Goal: Task Accomplishment & Management: Manage account settings

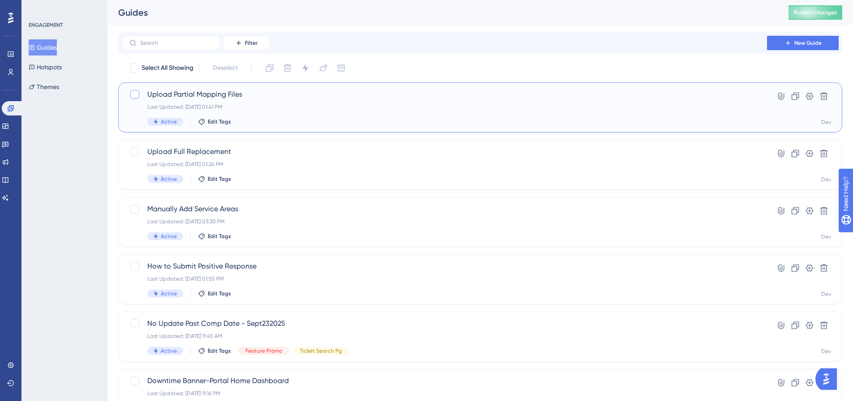
click at [133, 94] on div at bounding box center [134, 94] width 9 height 9
checkbox input "true"
click at [821, 92] on icon at bounding box center [823, 96] width 9 height 9
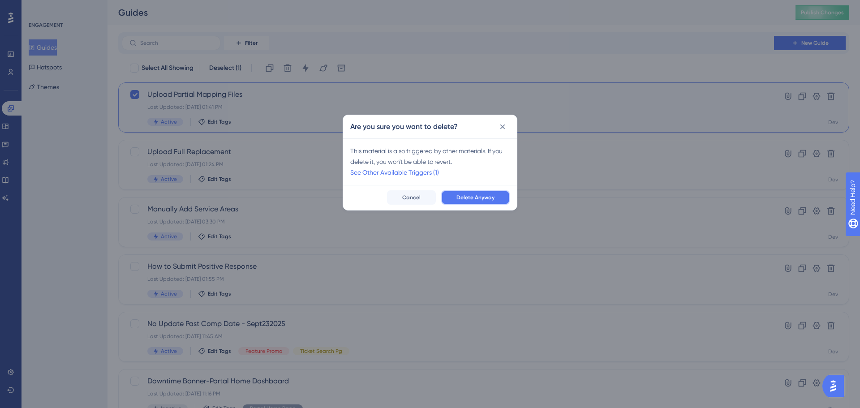
click at [456, 197] on button "Delete Anyway" at bounding box center [475, 197] width 68 height 14
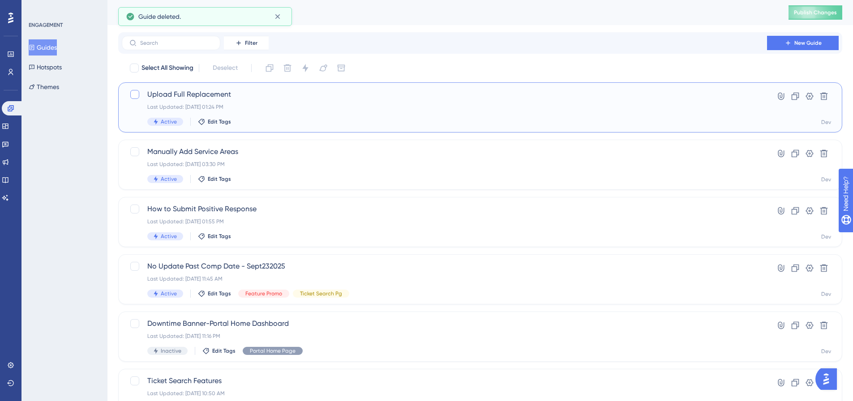
click at [136, 94] on div at bounding box center [134, 94] width 9 height 9
checkbox input "true"
click at [826, 95] on icon at bounding box center [824, 97] width 8 height 8
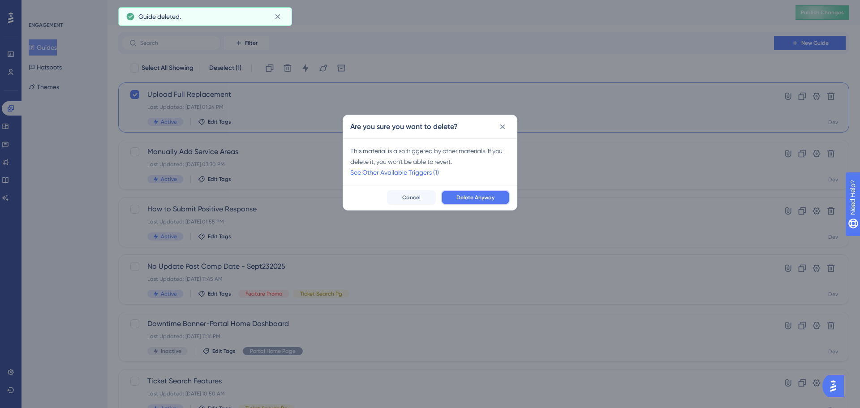
click at [463, 200] on span "Delete Anyway" at bounding box center [475, 197] width 38 height 7
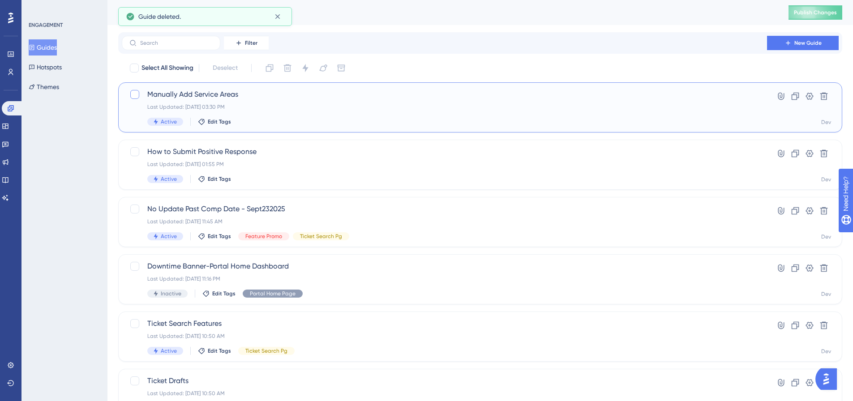
click at [132, 99] on div at bounding box center [134, 94] width 11 height 11
checkbox input "true"
click at [824, 95] on icon at bounding box center [824, 97] width 8 height 8
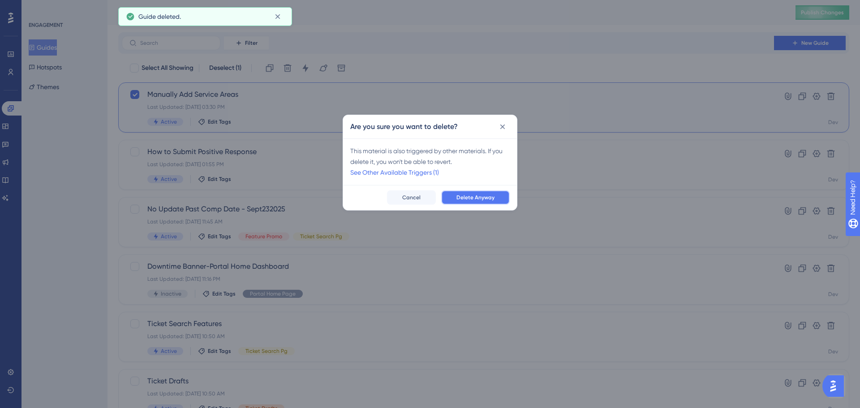
click at [488, 202] on button "Delete Anyway" at bounding box center [475, 197] width 68 height 14
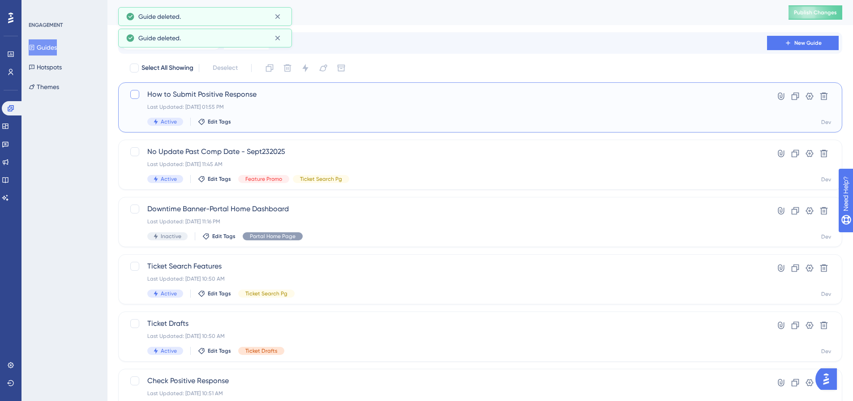
click at [130, 90] on div at bounding box center [134, 94] width 11 height 11
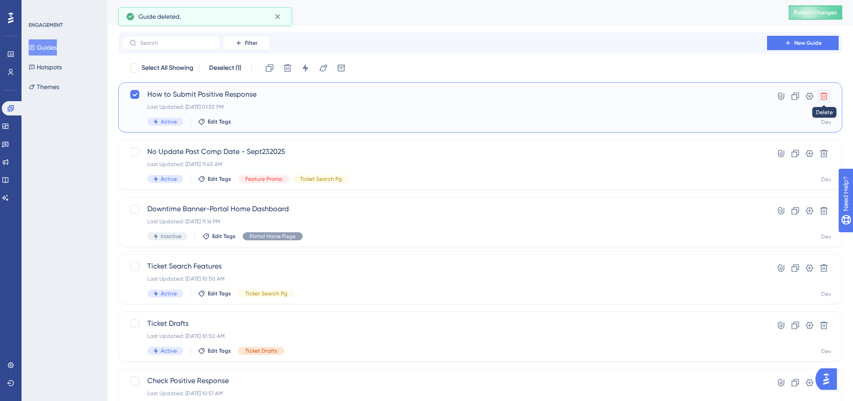
click at [823, 94] on icon at bounding box center [824, 97] width 8 height 8
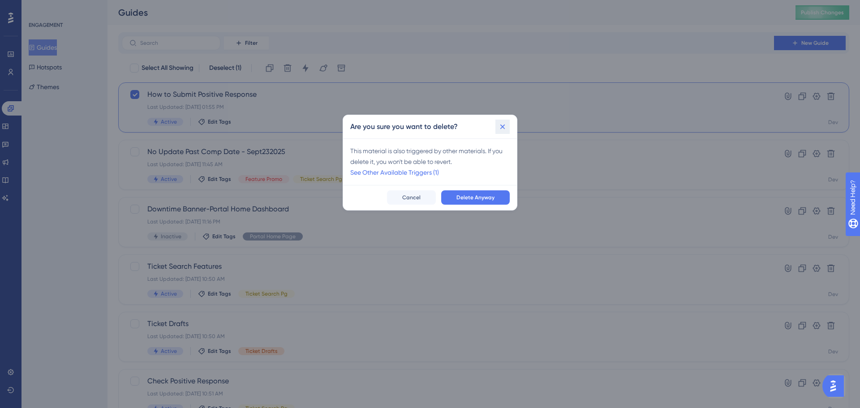
click at [501, 125] on icon at bounding box center [502, 126] width 5 height 5
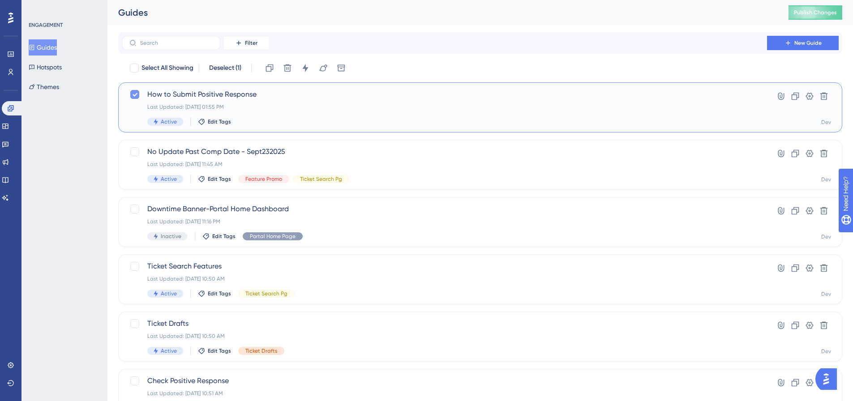
click at [137, 94] on icon at bounding box center [135, 95] width 5 height 4
checkbox input "false"
click at [59, 64] on button "Hotspots" at bounding box center [45, 67] width 33 height 16
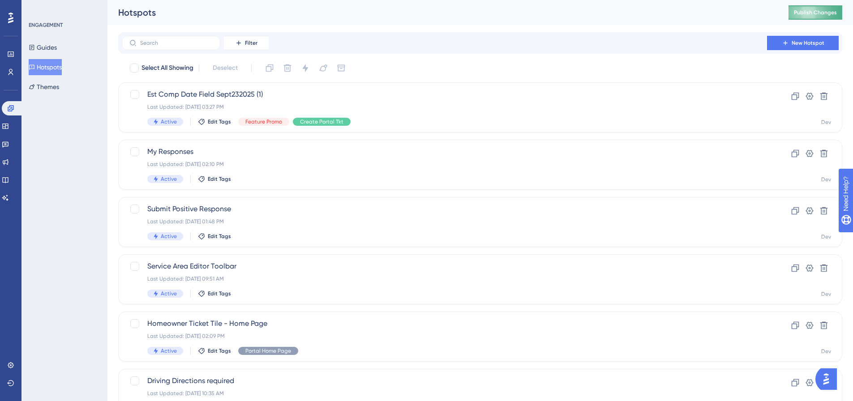
click at [825, 6] on button "Publish Changes" at bounding box center [815, 12] width 54 height 14
click at [9, 131] on link at bounding box center [5, 126] width 7 height 14
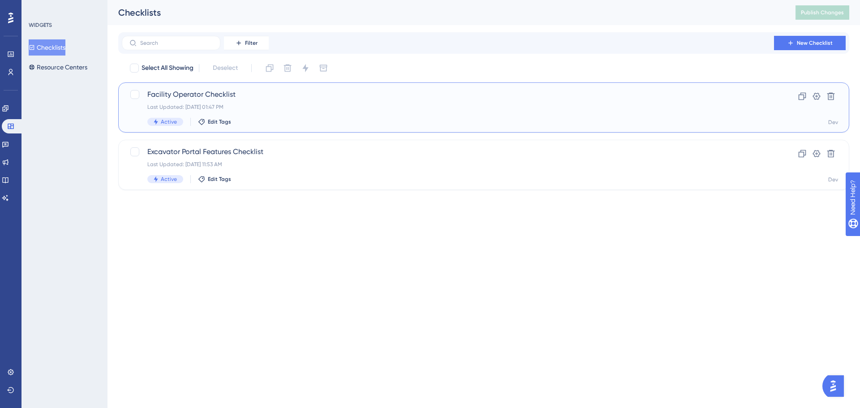
click at [280, 111] on div "Facility Operator Checklist Last Updated: Oct 02 2025, 01:47 PM Active Edit Tags" at bounding box center [447, 107] width 601 height 37
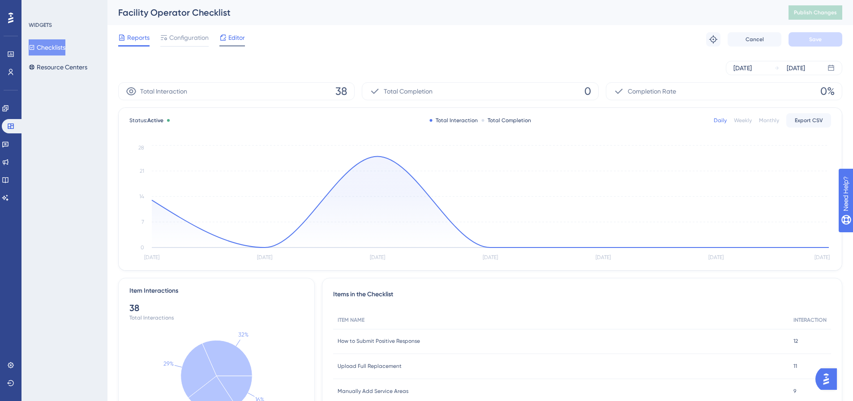
click at [236, 32] on span "Editor" at bounding box center [236, 37] width 17 height 11
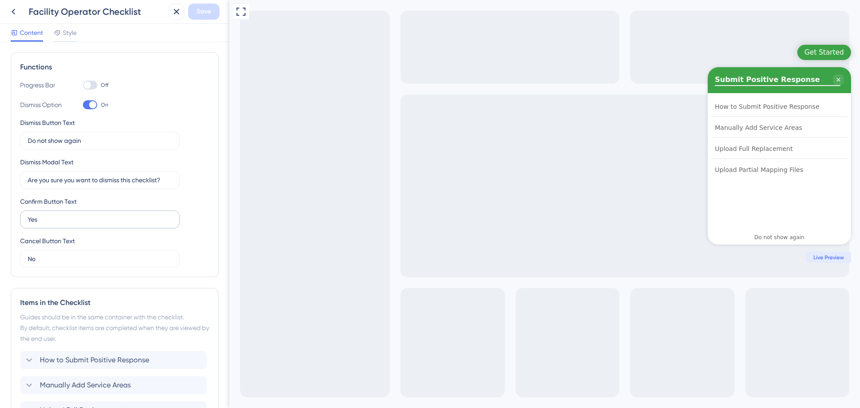
scroll to position [237, 0]
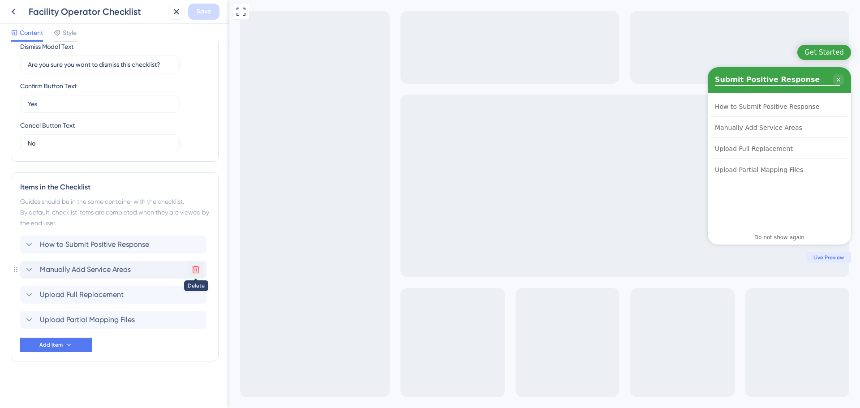
click at [193, 269] on icon at bounding box center [195, 269] width 9 height 9
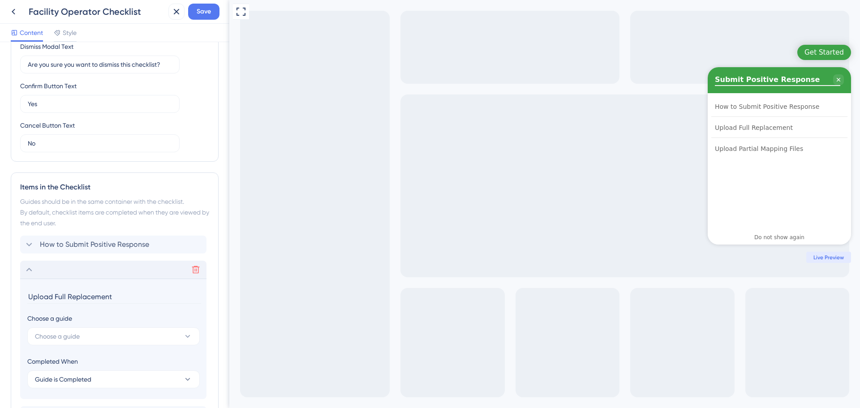
scroll to position [332, 0]
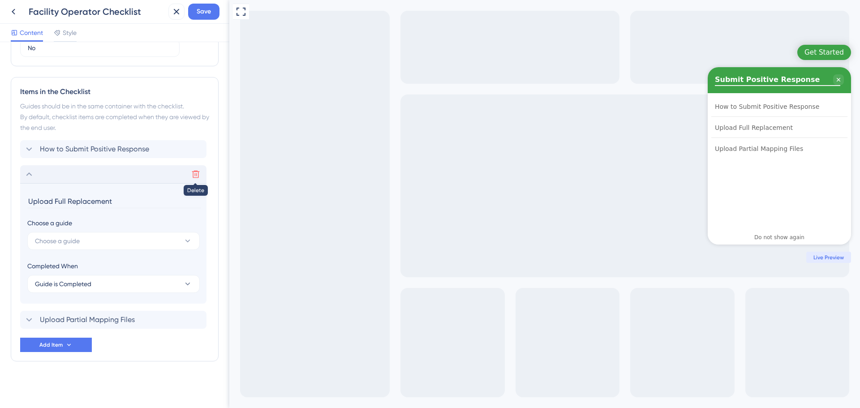
click at [198, 175] on icon at bounding box center [196, 175] width 8 height 8
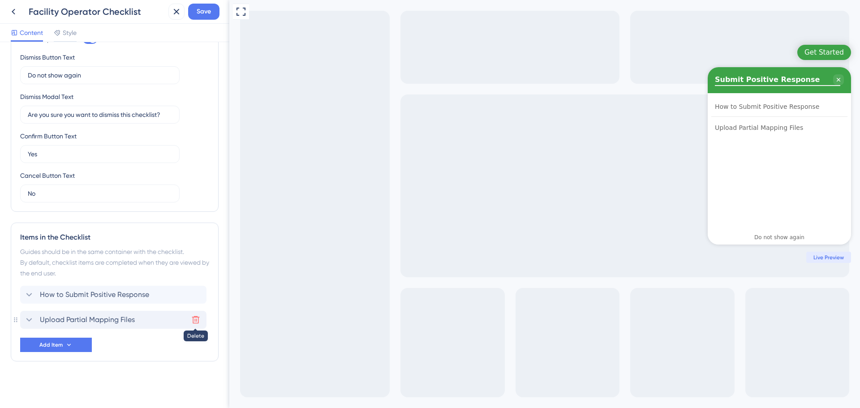
click at [196, 320] on icon at bounding box center [195, 319] width 9 height 9
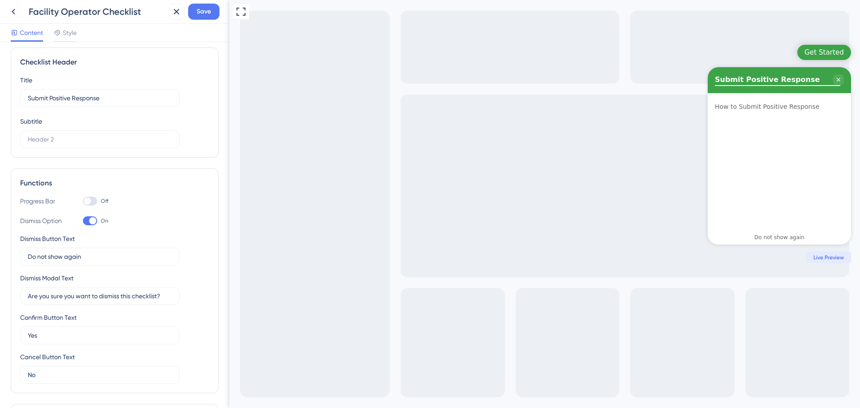
scroll to position [0, 0]
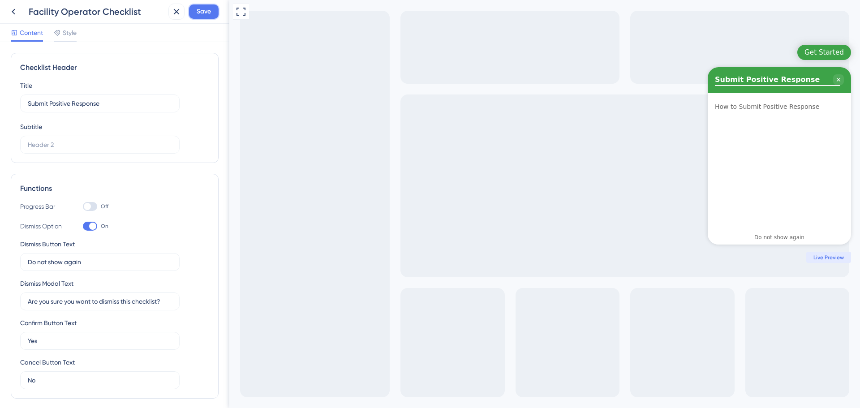
click at [205, 13] on span "Save" at bounding box center [204, 11] width 14 height 11
click at [60, 36] on icon at bounding box center [57, 32] width 7 height 7
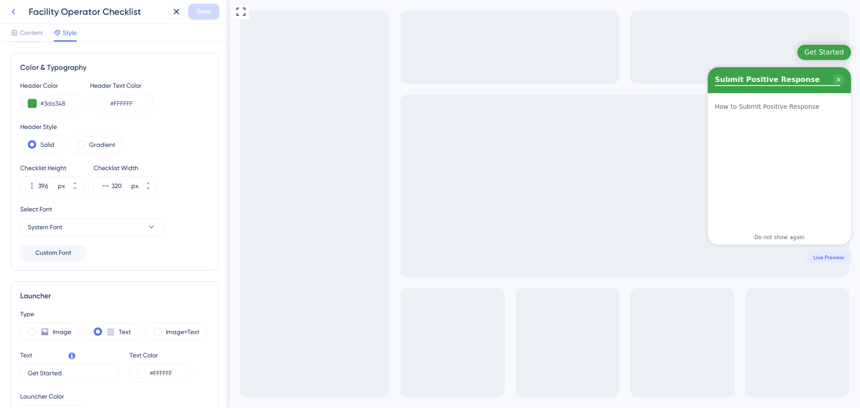
click at [17, 10] on icon at bounding box center [13, 11] width 11 height 11
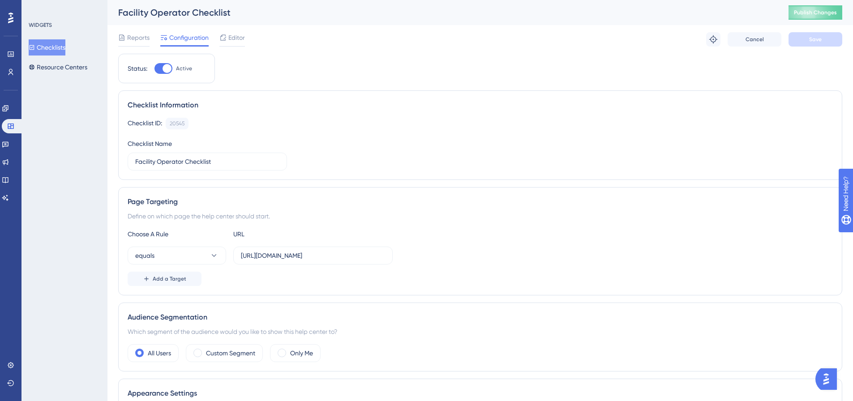
drag, startPoint x: 240, startPoint y: 257, endPoint x: 453, endPoint y: 257, distance: 212.7
click at [453, 257] on div "equals https://geoappdev.okie811.org/ui/page/facilityoperatorhome" at bounding box center [480, 256] width 705 height 18
click at [236, 256] on label "https://geoappdev.okie811.org/ui/page/facilityoperatorhome" at bounding box center [312, 256] width 159 height 18
click at [241, 256] on input "https://geoappdev.okie811.org/ui/page/facilityoperatorhome" at bounding box center [313, 256] width 144 height 10
drag, startPoint x: 240, startPoint y: 255, endPoint x: 403, endPoint y: 255, distance: 163.4
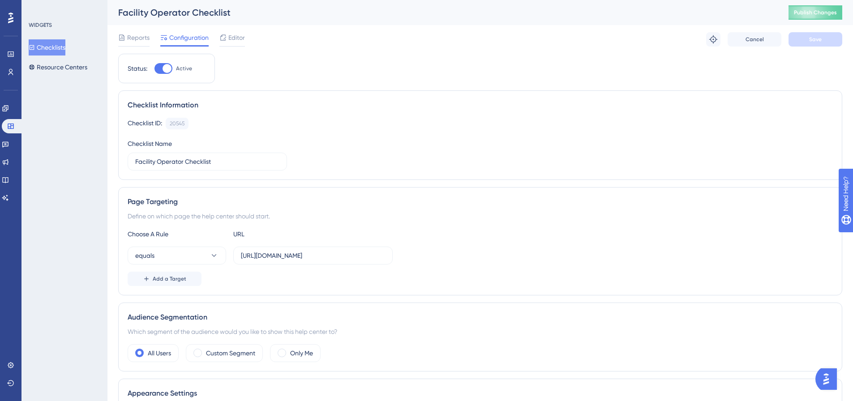
click at [403, 255] on div "equals https://geoappdev.okie811.org/ui/page/facilityoperatorhome" at bounding box center [480, 256] width 705 height 18
click at [244, 259] on input "https://geoappdev.okie811.org/ui/page/facilityoperatorhome" at bounding box center [313, 256] width 144 height 10
drag, startPoint x: 240, startPoint y: 257, endPoint x: 441, endPoint y: 257, distance: 201.0
click at [441, 257] on div "equals https://geoappdev.okie811.org/ui/page/facilityoperatorhome" at bounding box center [480, 256] width 705 height 18
click at [307, 249] on label "https://geoappdev.okie811.org/ui/page/facilityoperatorhome" at bounding box center [312, 256] width 159 height 18
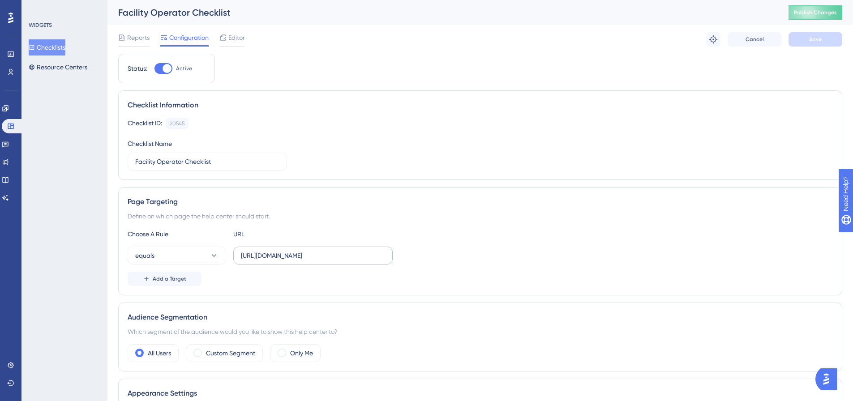
click at [307, 251] on input "https://geoappdev.okie811.org/ui/page/facilityoperatorhome" at bounding box center [313, 256] width 144 height 10
click at [366, 256] on input "https://geoappdev.okie811.org/ui/page/facilityoperatorhome" at bounding box center [313, 256] width 144 height 10
click at [383, 256] on input "https://geoappdev.okie811.org/ui/page/facilityoperatorhome" at bounding box center [313, 256] width 144 height 10
type input "h"
paste input "https://geoappdev.okie811.org/ui/ticket/response/search"
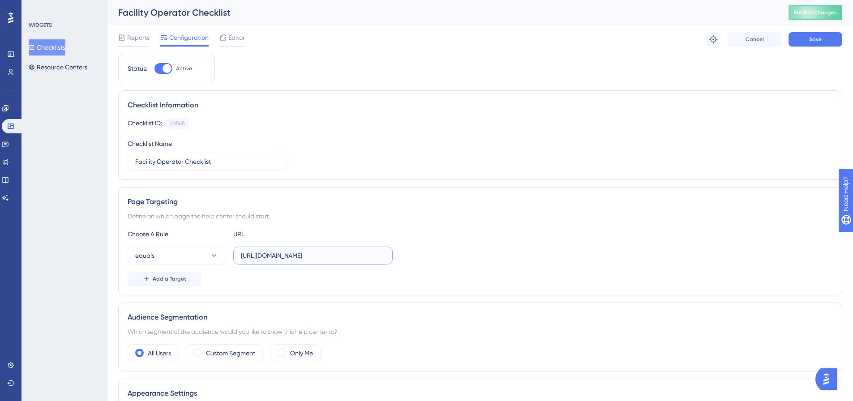
scroll to position [0, 23]
type input "https://geoappdev.okie811.org/ui/ticket/response/search"
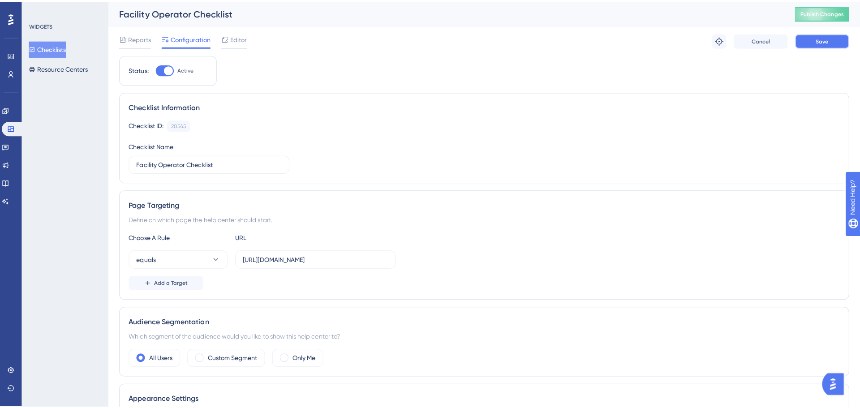
scroll to position [0, 0]
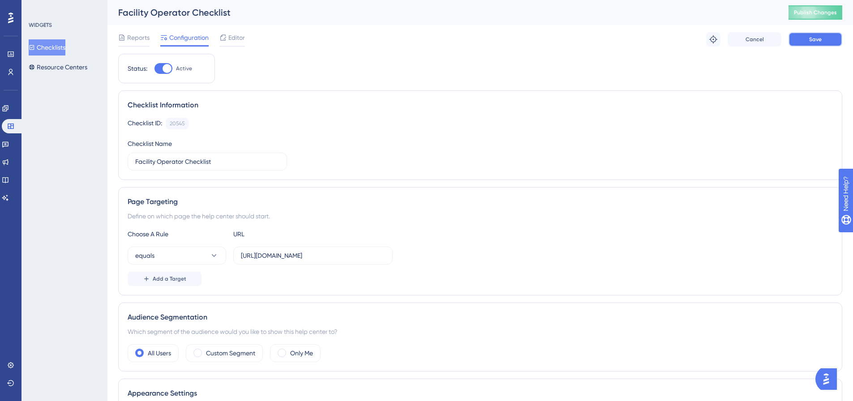
click at [804, 43] on button "Save" at bounding box center [815, 39] width 54 height 14
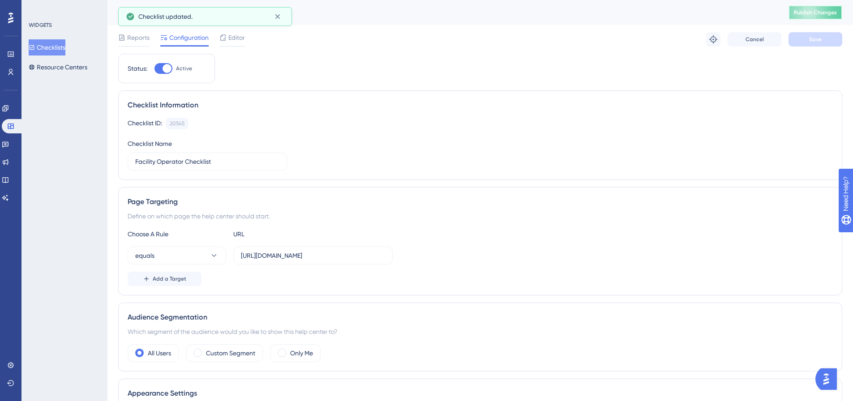
click at [817, 16] on button "Publish Changes" at bounding box center [815, 12] width 54 height 14
click at [223, 42] on div at bounding box center [222, 37] width 7 height 11
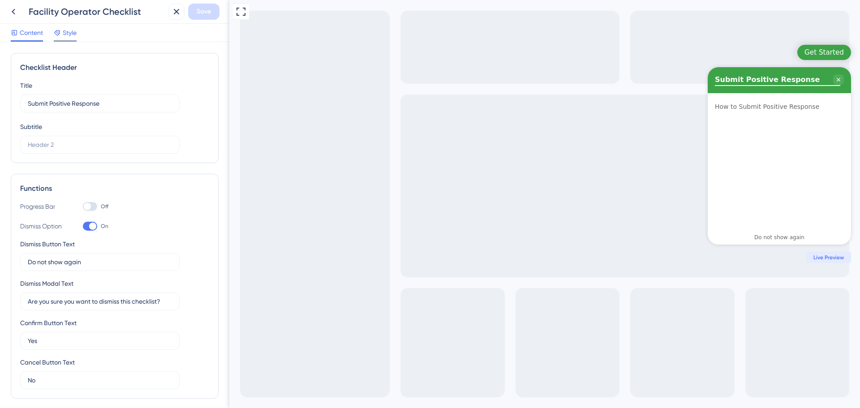
click at [68, 32] on span "Style" at bounding box center [70, 32] width 14 height 11
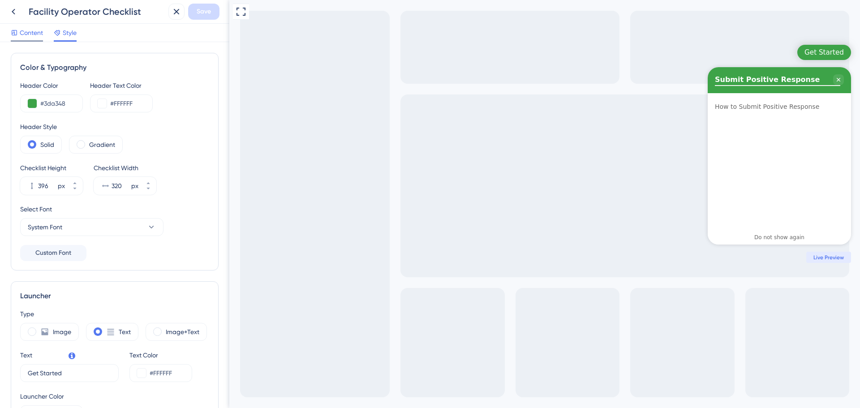
click at [33, 30] on span "Content" at bounding box center [31, 32] width 23 height 11
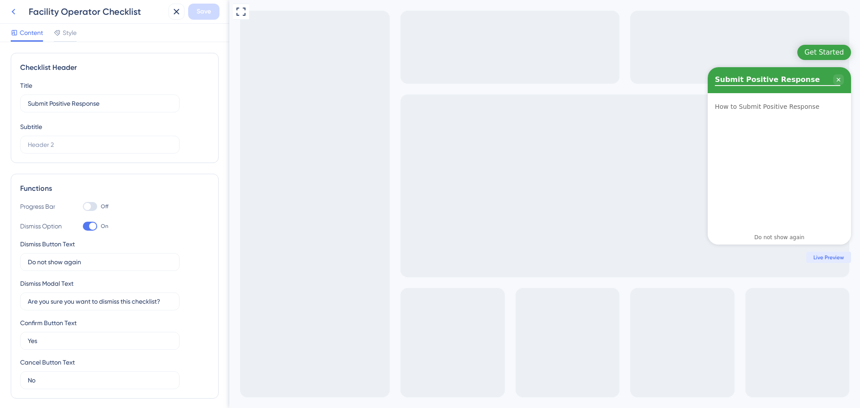
click at [21, 15] on button at bounding box center [13, 12] width 16 height 16
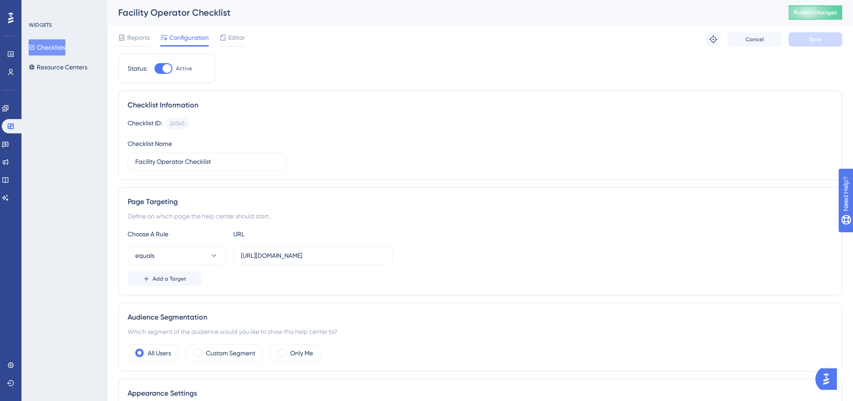
click at [163, 70] on div at bounding box center [167, 68] width 9 height 9
click at [154, 69] on input "Active" at bounding box center [154, 68] width 0 height 0
checkbox input "false"
click at [825, 46] on button "Save" at bounding box center [815, 39] width 54 height 14
click at [835, 13] on span "Publish Changes" at bounding box center [815, 12] width 43 height 7
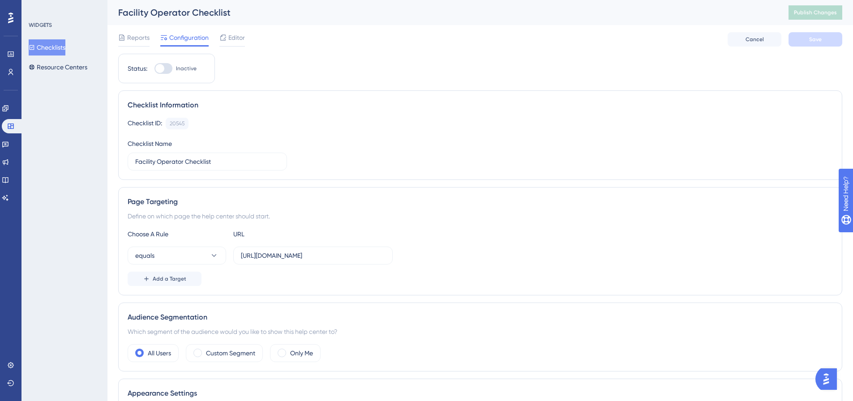
click at [54, 48] on button "Checklists" at bounding box center [47, 47] width 37 height 16
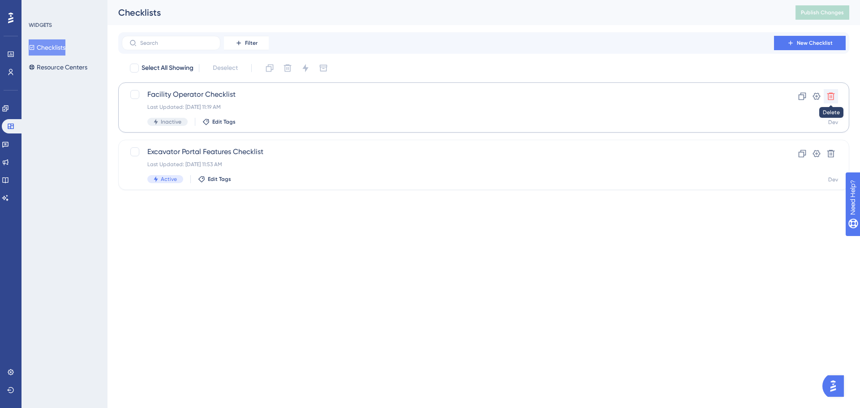
click at [829, 96] on icon at bounding box center [830, 96] width 9 height 9
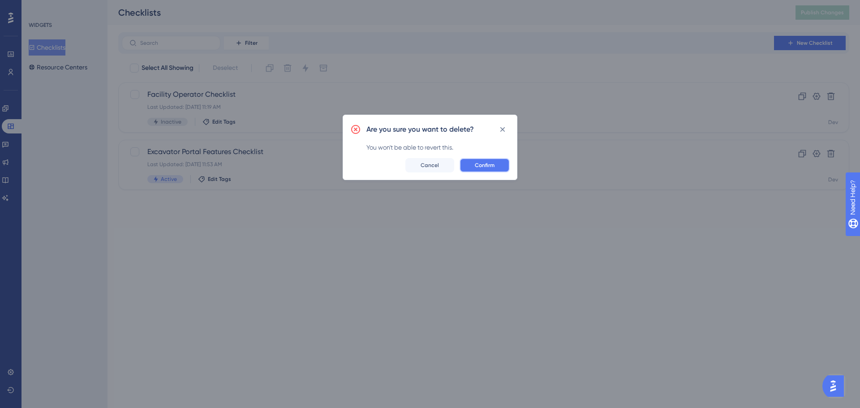
click at [501, 167] on button "Confirm" at bounding box center [484, 165] width 50 height 14
